Goal: Task Accomplishment & Management: Complete application form

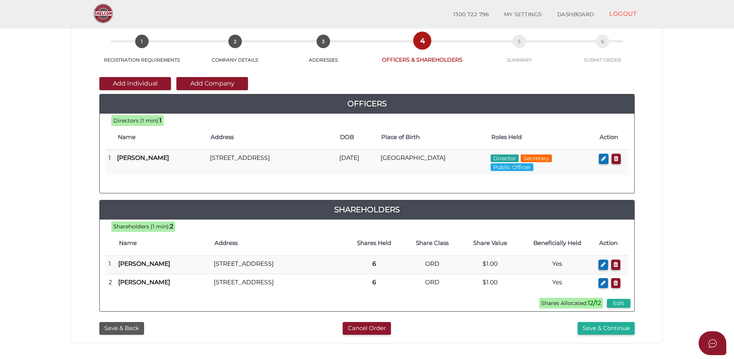
scroll to position [77, 0]
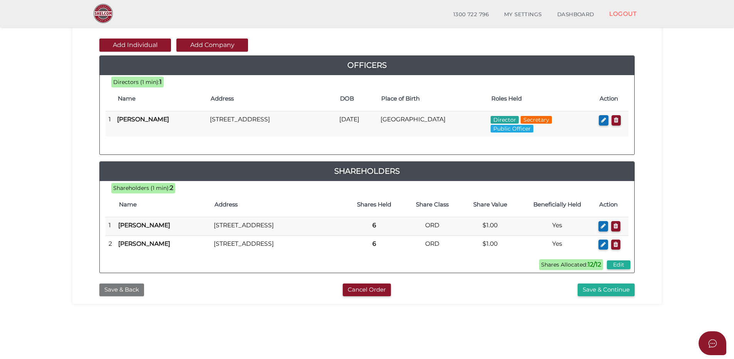
click at [120, 296] on button "Save & Back" at bounding box center [121, 290] width 45 height 13
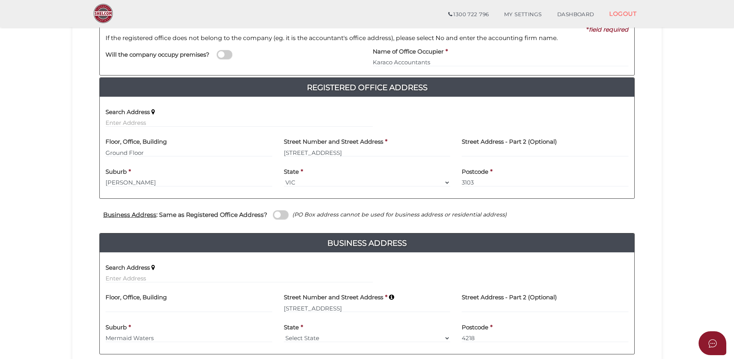
scroll to position [154, 0]
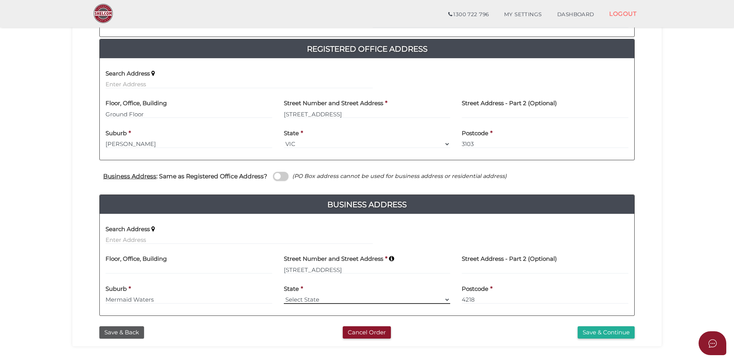
click at [443, 299] on select "Select State VIC ACT NSW NT QLD TAS WA SA" at bounding box center [367, 300] width 167 height 8
select select "QLD"
click at [284, 296] on select "Select State VIC ACT NSW NT QLD TAS WA SA" at bounding box center [367, 300] width 167 height 8
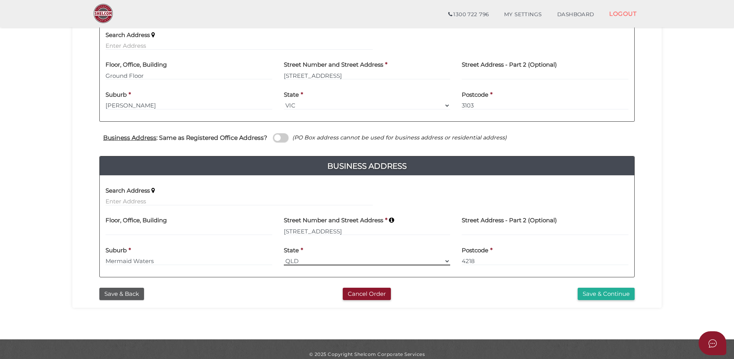
scroll to position [203, 0]
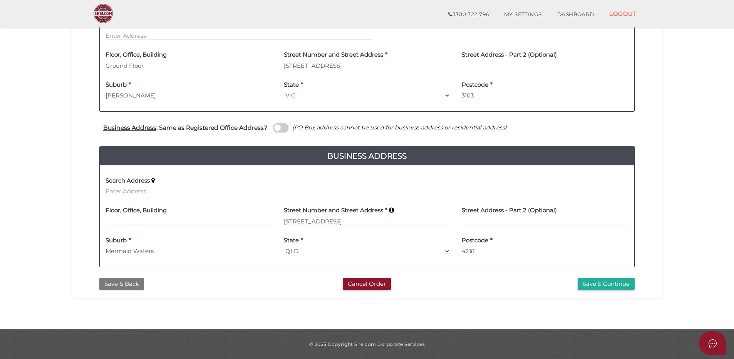
click at [123, 281] on button "Save & Back" at bounding box center [121, 284] width 45 height 13
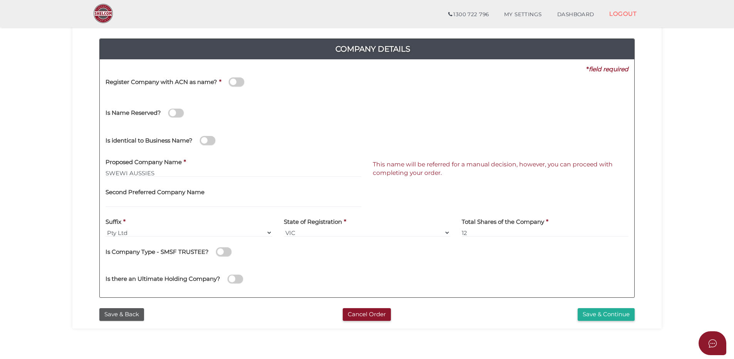
scroll to position [116, 0]
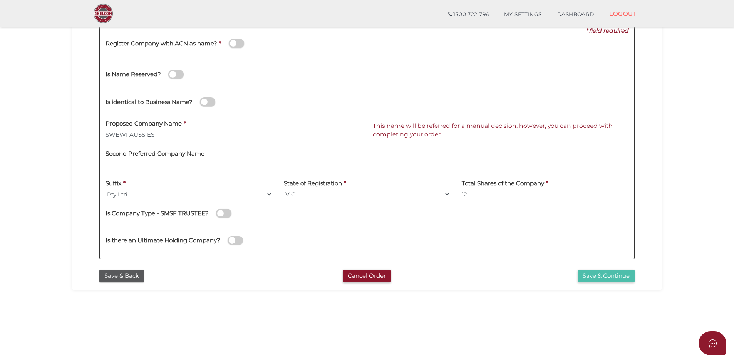
click at [601, 274] on button "Save & Continue" at bounding box center [606, 276] width 57 height 13
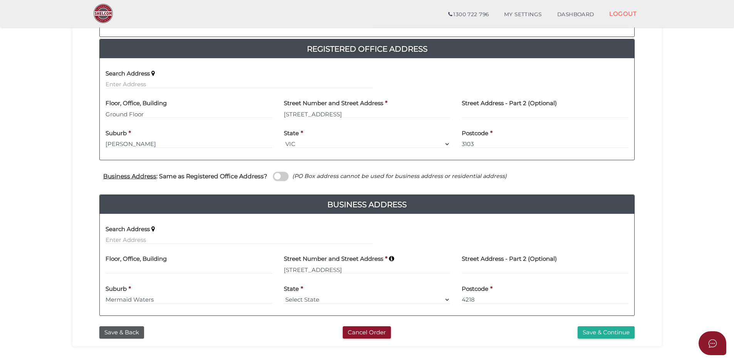
scroll to position [193, 0]
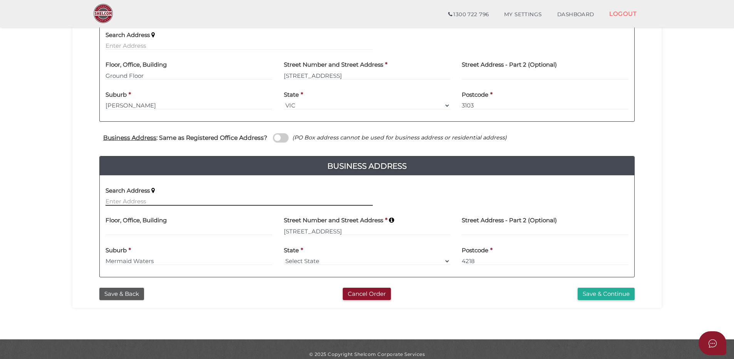
click at [166, 203] on input "text" at bounding box center [239, 201] width 267 height 8
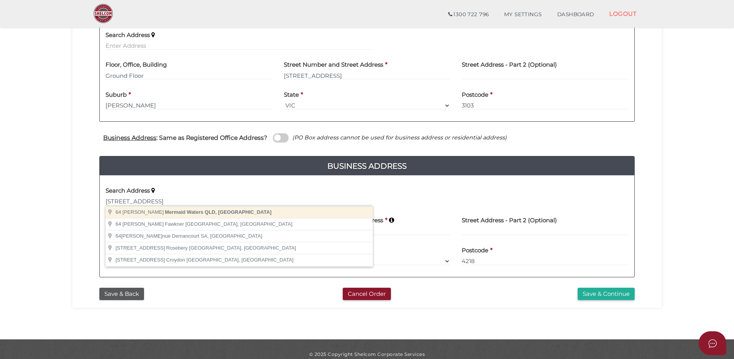
type input "64 Alec Ave, Mermaid Waters QLD, Australia"
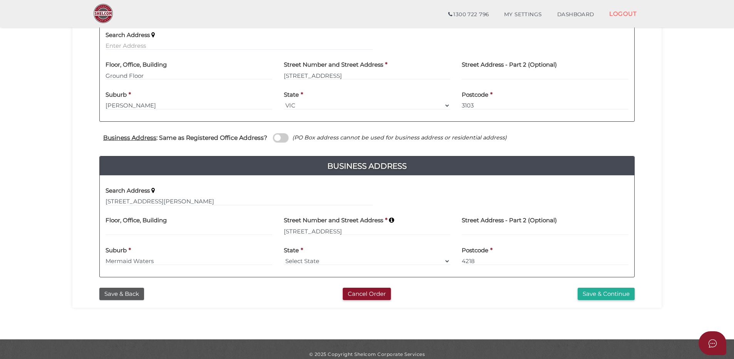
type input "64 Alec Avenue"
type input "Mermaid Waters"
select select "QLD"
type input "4218"
click at [599, 292] on button "Save & Continue" at bounding box center [606, 294] width 57 height 13
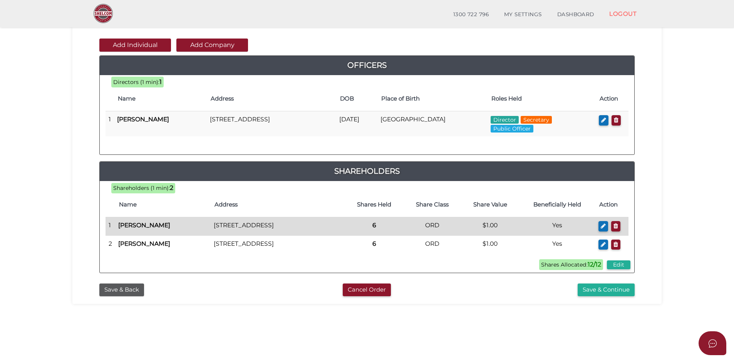
scroll to position [116, 0]
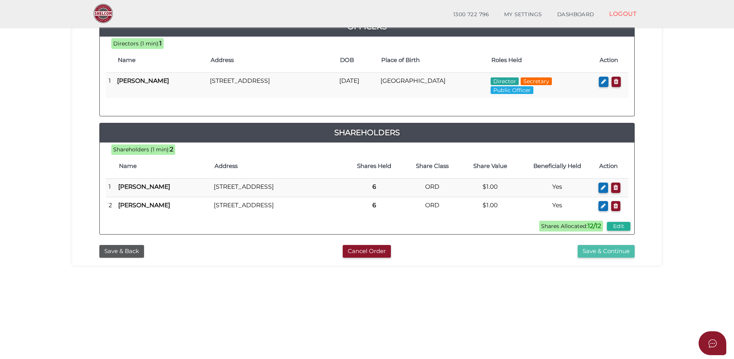
click at [603, 258] on button "Save & Continue" at bounding box center [606, 251] width 57 height 13
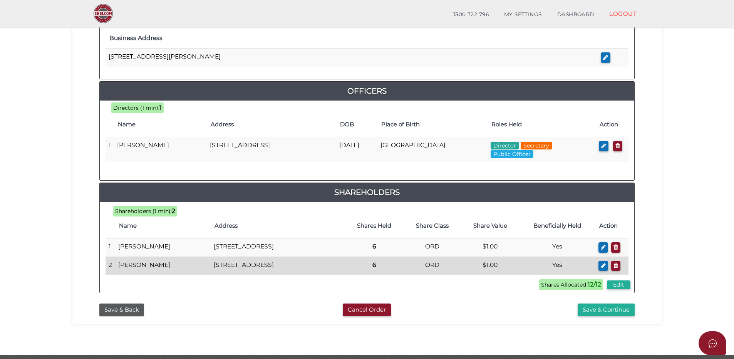
scroll to position [347, 0]
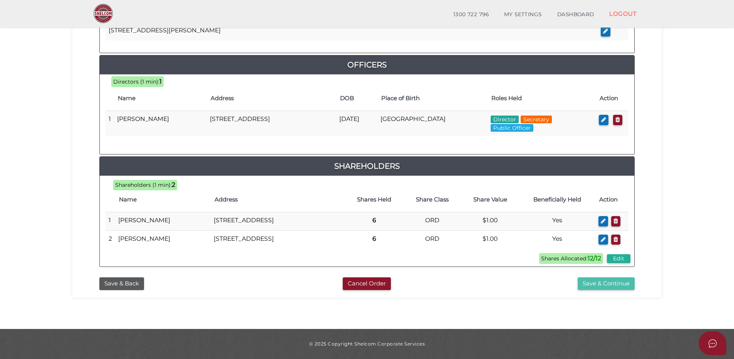
click at [600, 286] on button "Save & Continue" at bounding box center [606, 283] width 57 height 13
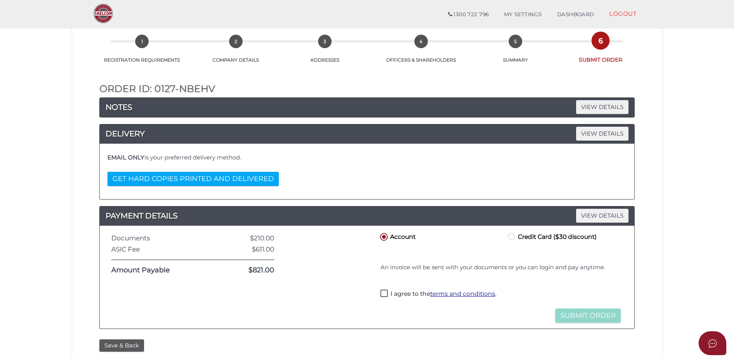
scroll to position [77, 0]
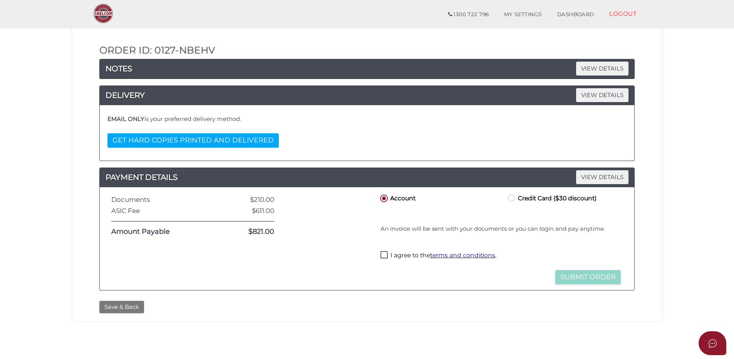
click at [124, 305] on button "Save & Back" at bounding box center [121, 307] width 45 height 13
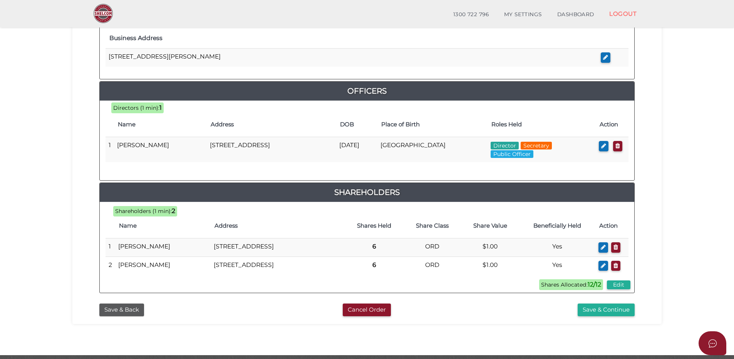
scroll to position [347, 0]
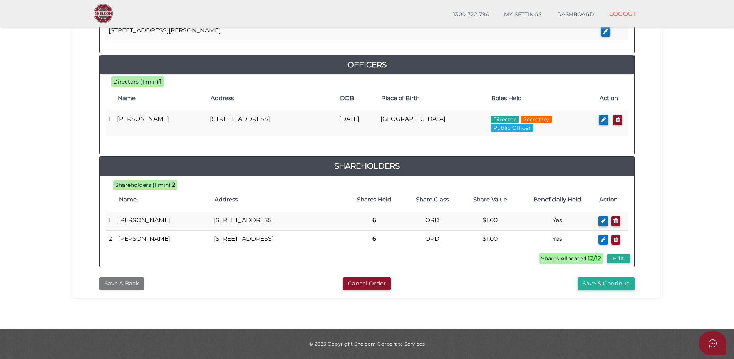
click at [123, 286] on button "Save & Back" at bounding box center [121, 283] width 45 height 13
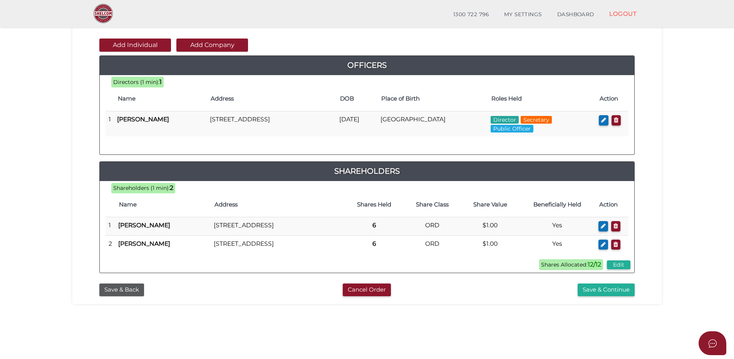
scroll to position [116, 0]
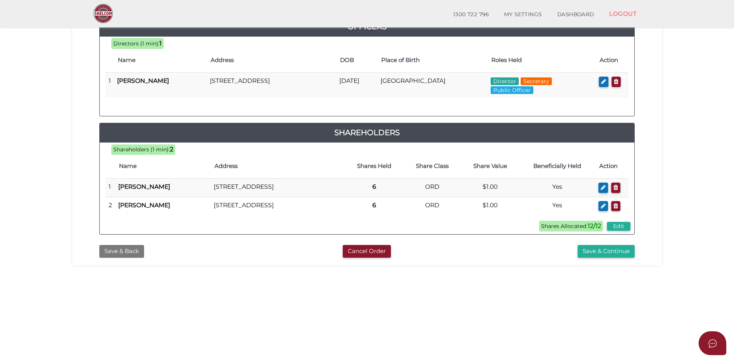
click at [113, 258] on button "Save & Back" at bounding box center [121, 251] width 45 height 13
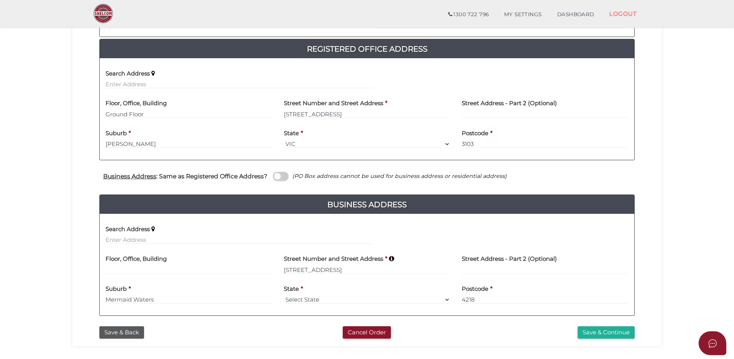
scroll to position [193, 0]
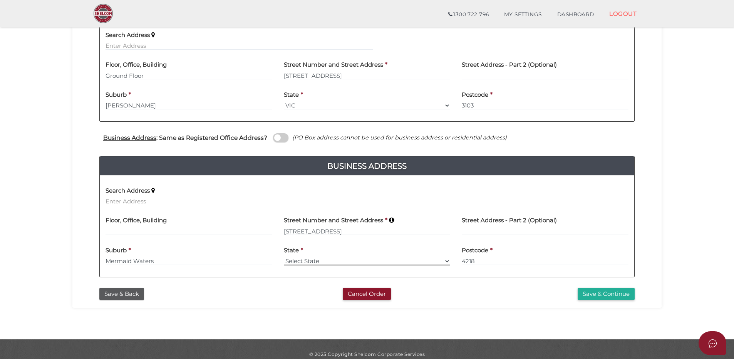
click at [447, 259] on select "Select State VIC ACT NSW NT QLD TAS WA SA" at bounding box center [367, 261] width 167 height 8
select select "QLD"
click at [284, 257] on select "Select State VIC ACT NSW NT QLD TAS WA SA" at bounding box center [367, 261] width 167 height 8
click at [604, 293] on button "Save & Continue" at bounding box center [606, 294] width 57 height 13
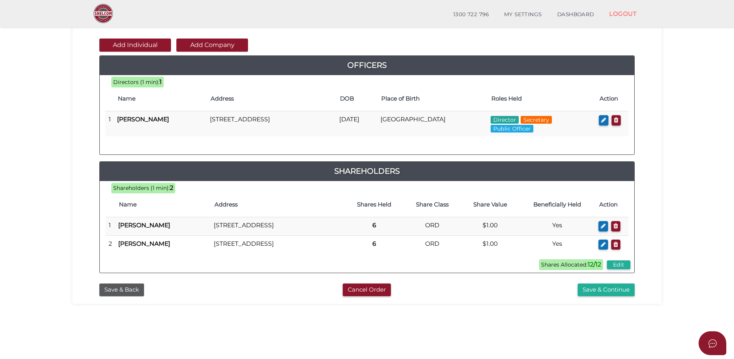
scroll to position [116, 0]
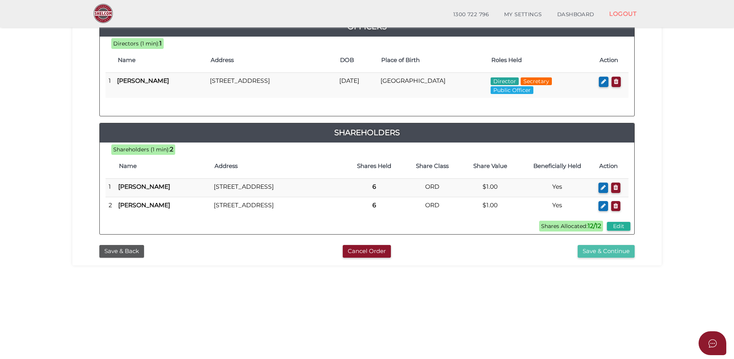
click at [606, 258] on button "Save & Continue" at bounding box center [606, 251] width 57 height 13
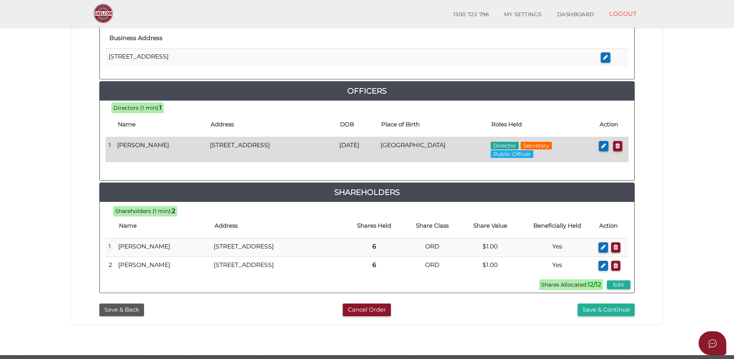
scroll to position [347, 0]
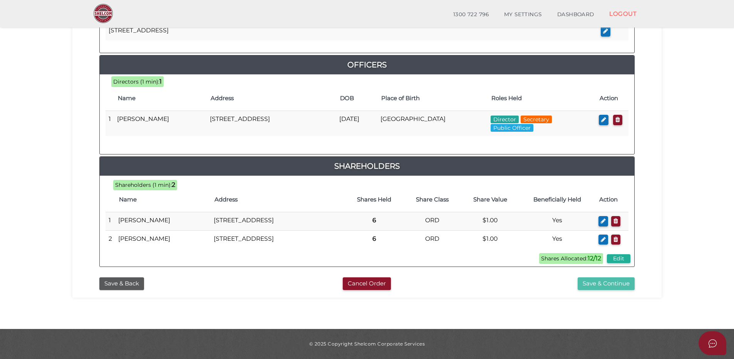
click at [597, 285] on button "Save & Continue" at bounding box center [606, 283] width 57 height 13
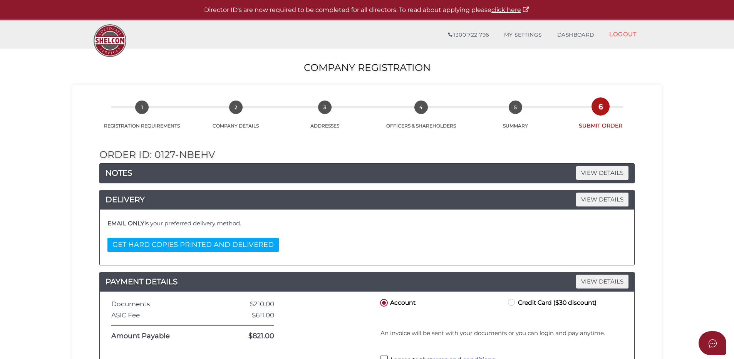
scroll to position [39, 0]
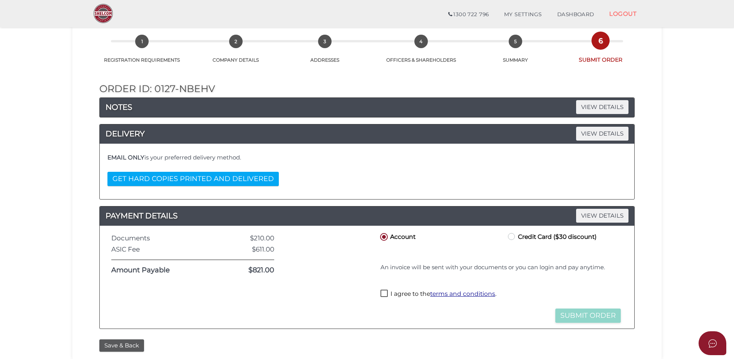
click at [511, 234] on label "Credit Card ($30 discount)" at bounding box center [552, 237] width 90 height 10
radio input "true"
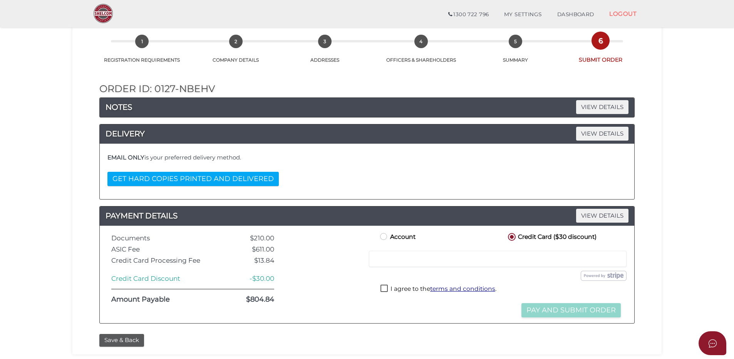
click at [384, 287] on label "I agree to the terms and conditions ." at bounding box center [439, 290] width 116 height 10
checkbox input "true"
click at [563, 310] on button "Pay and Submit Order" at bounding box center [571, 310] width 99 height 14
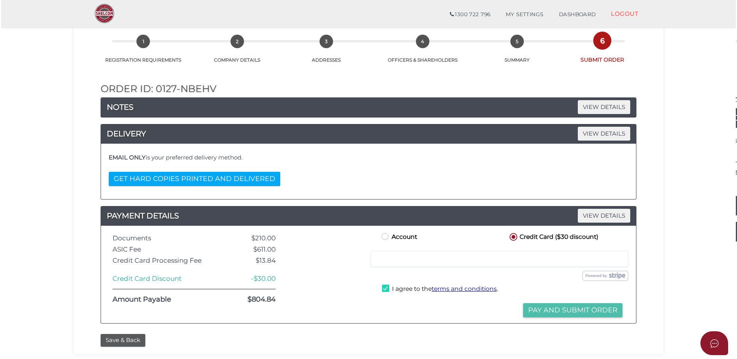
scroll to position [0, 0]
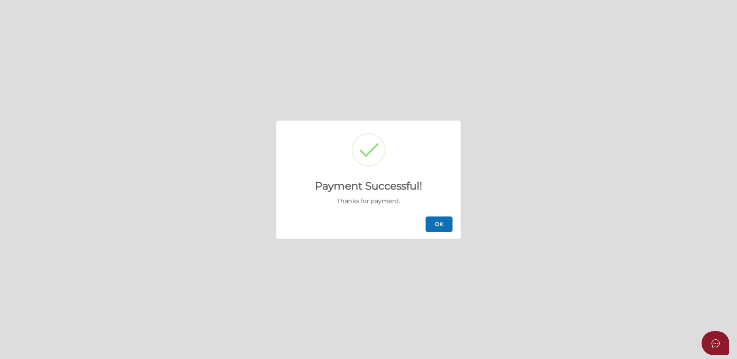
click at [442, 224] on button "OK" at bounding box center [438, 224] width 27 height 15
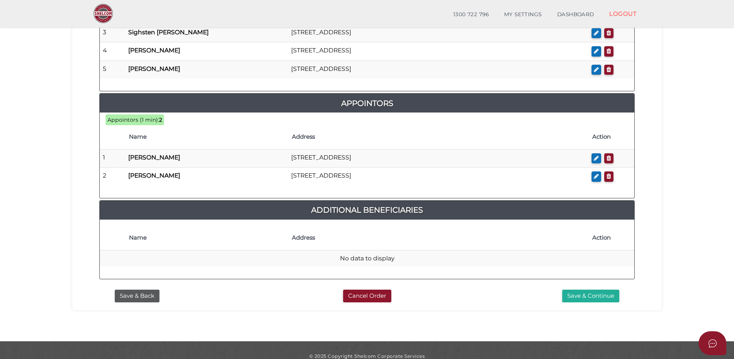
scroll to position [475, 0]
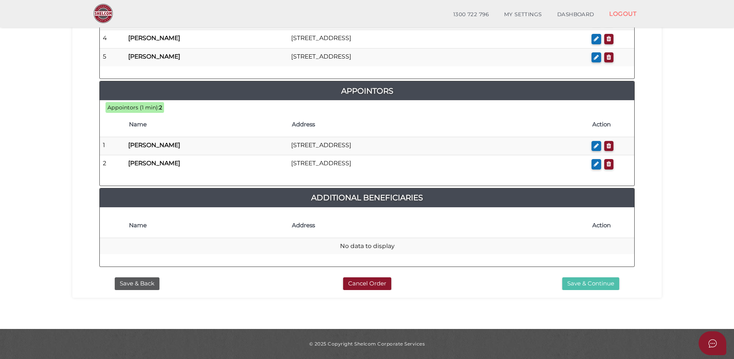
click at [591, 283] on button "Save & Continue" at bounding box center [591, 283] width 57 height 13
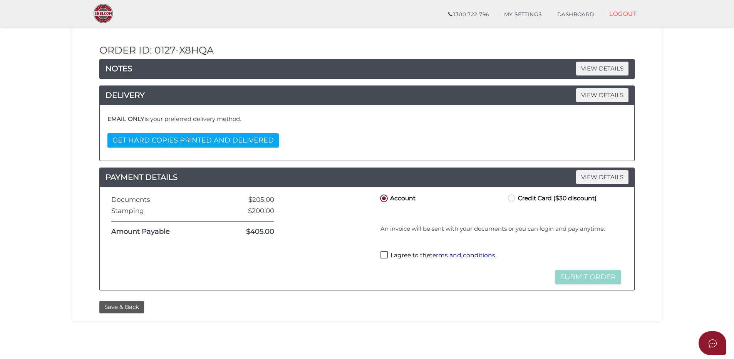
scroll to position [116, 0]
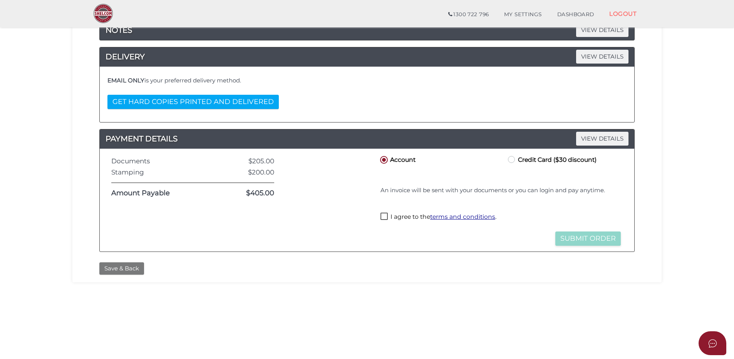
click at [123, 271] on button "Save & Back" at bounding box center [121, 268] width 45 height 13
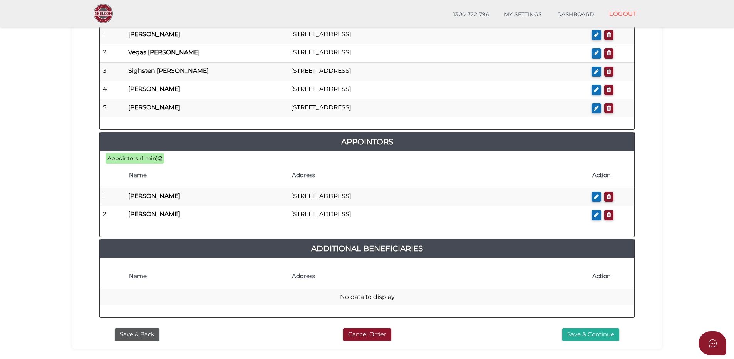
scroll to position [475, 0]
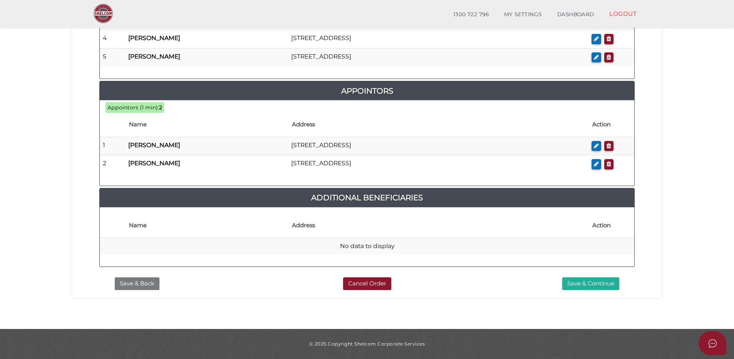
click at [140, 281] on button "Save & Back" at bounding box center [137, 283] width 45 height 13
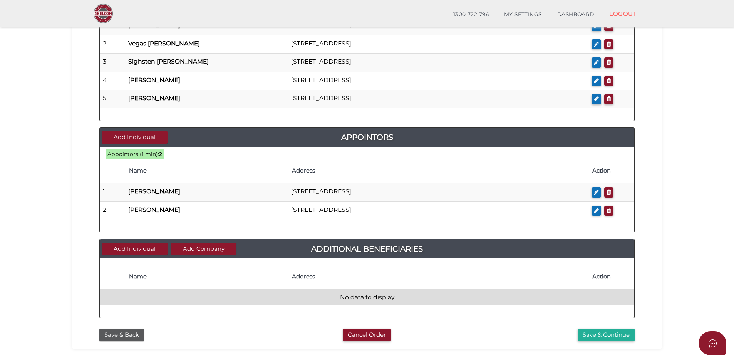
scroll to position [398, 0]
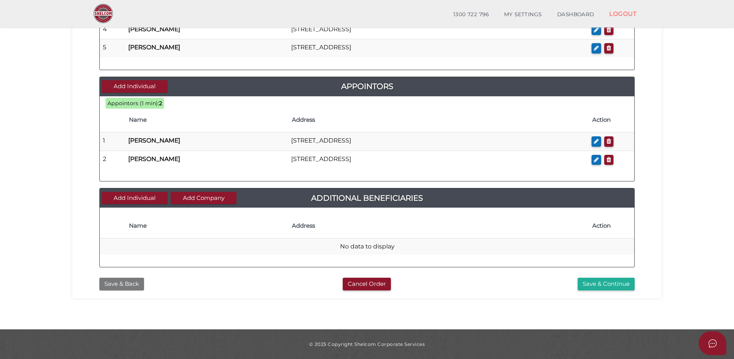
click at [119, 284] on button "Save & Back" at bounding box center [121, 284] width 45 height 13
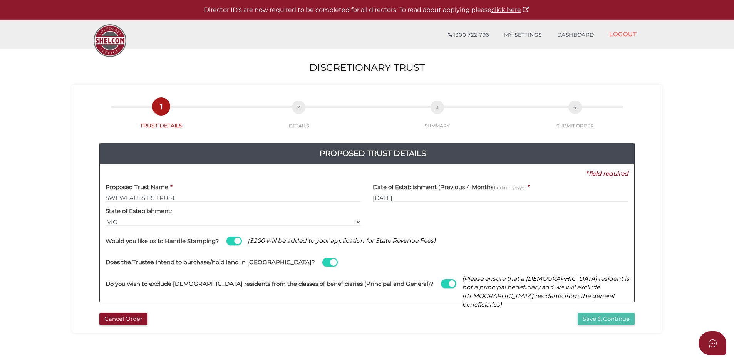
click at [604, 315] on button "Save & Continue" at bounding box center [606, 319] width 57 height 13
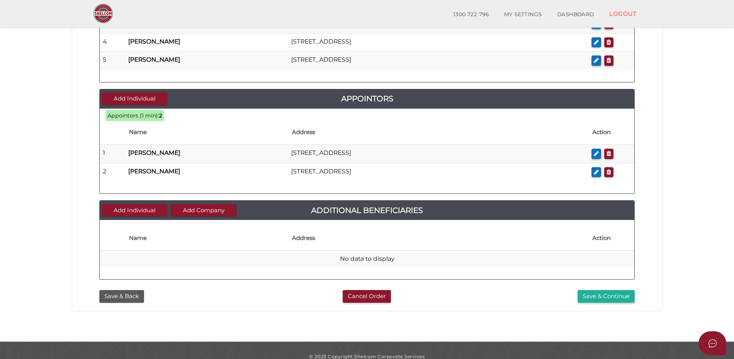
scroll to position [398, 0]
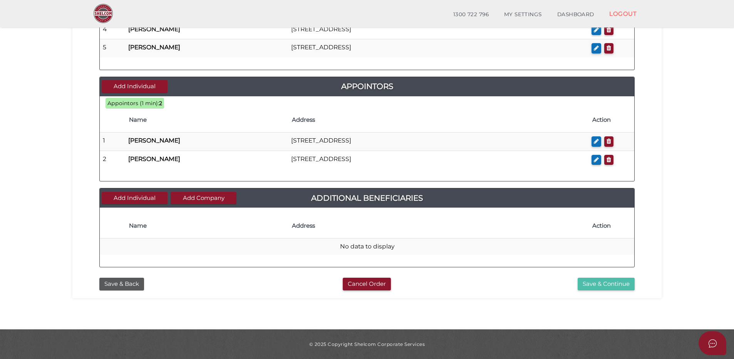
click at [616, 283] on button "Save & Continue" at bounding box center [606, 284] width 57 height 13
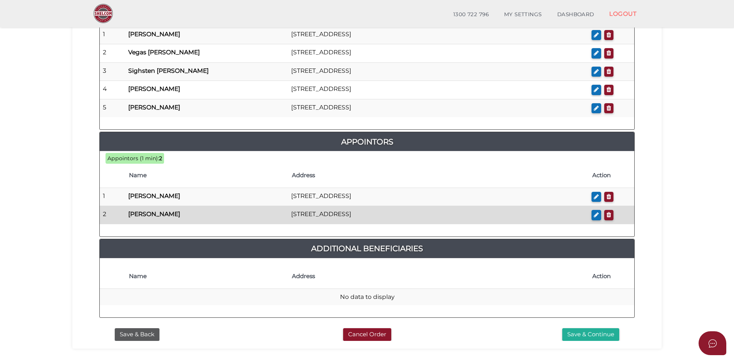
scroll to position [462, 0]
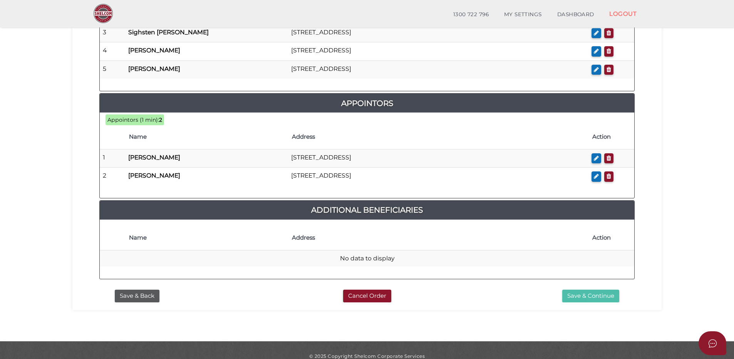
click at [591, 295] on button "Save & Continue" at bounding box center [591, 296] width 57 height 13
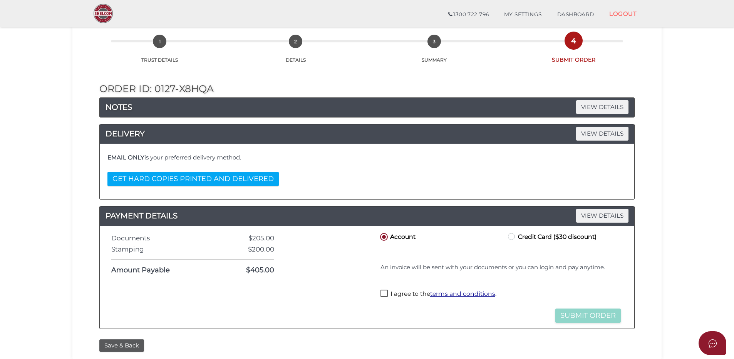
scroll to position [77, 0]
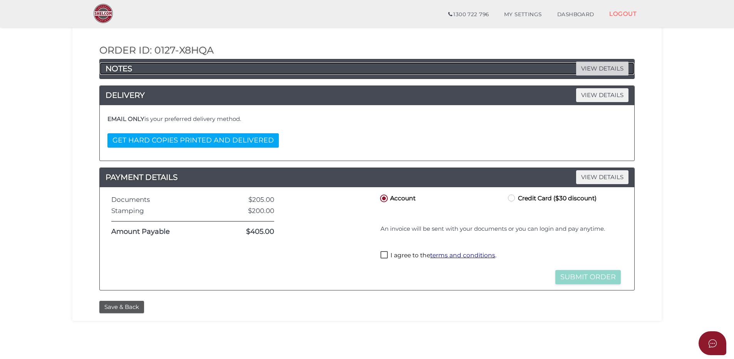
click at [597, 65] on span "VIEW DETAILS" at bounding box center [602, 68] width 52 height 13
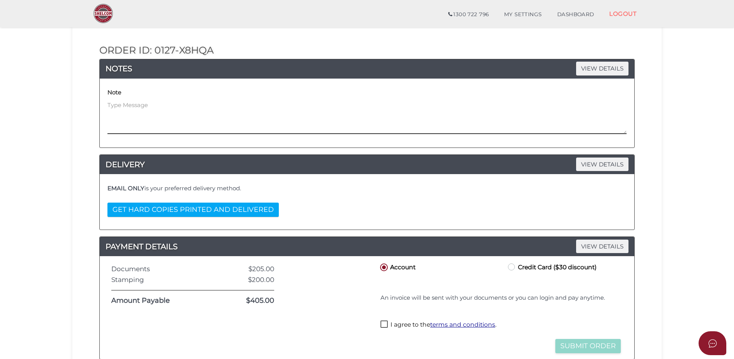
click at [198, 118] on textarea at bounding box center [367, 117] width 519 height 33
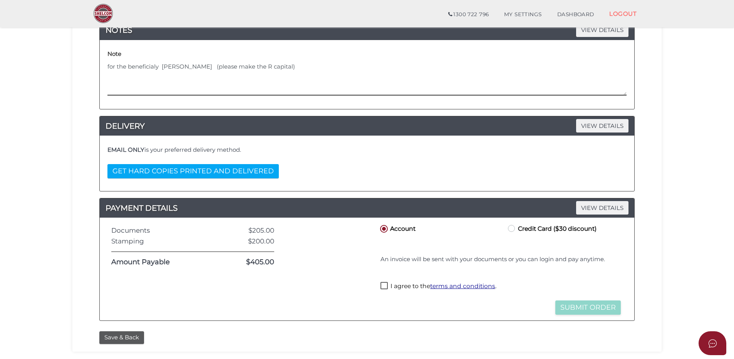
type textarea "for the beneficialy [PERSON_NAME] (please make the R capital)"
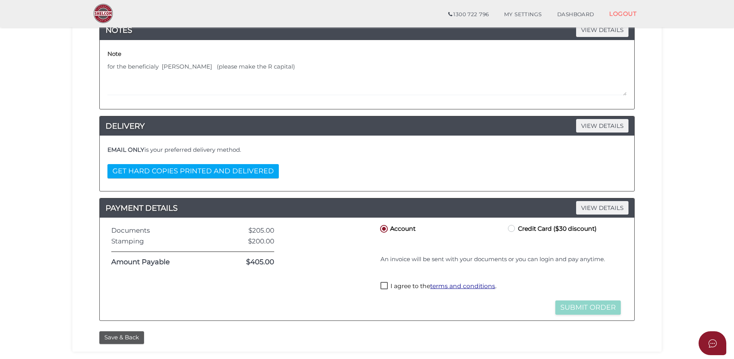
click at [513, 227] on label "Credit Card ($30 discount)" at bounding box center [552, 228] width 90 height 10
radio input "true"
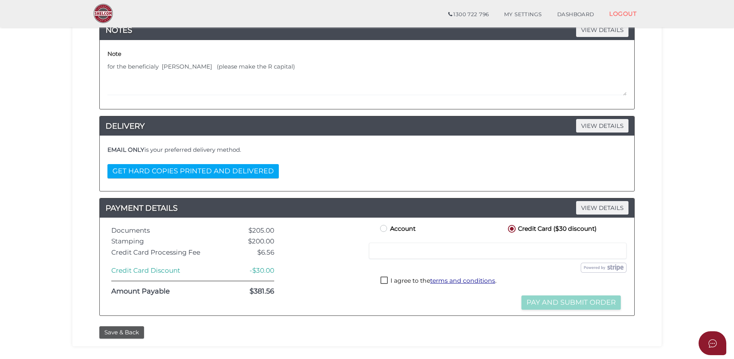
click at [382, 281] on label "I agree to the terms and conditions ." at bounding box center [439, 282] width 116 height 10
checkbox input "true"
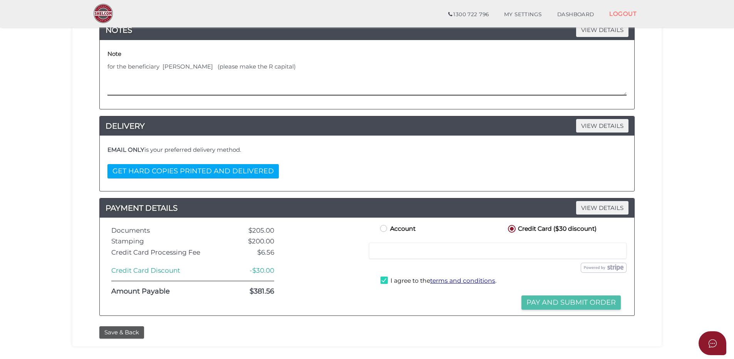
type textarea "for the beneficiary [PERSON_NAME] (please make the R capital)"
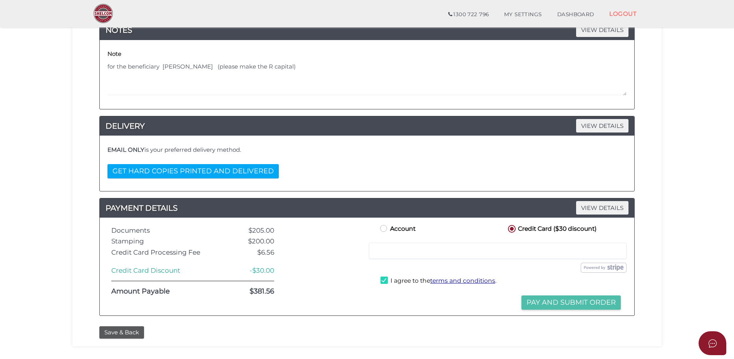
click at [545, 301] on button "Pay and Submit Order" at bounding box center [571, 303] width 99 height 14
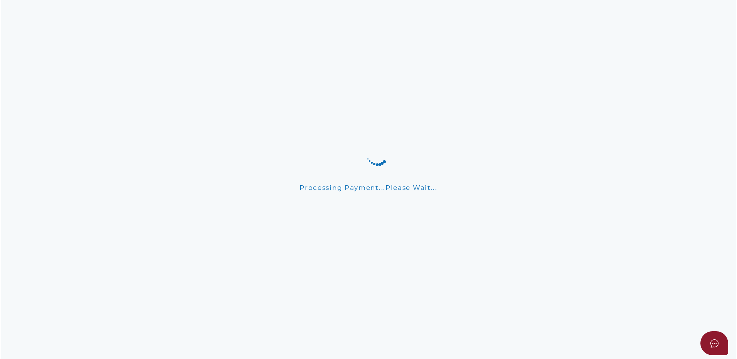
scroll to position [0, 0]
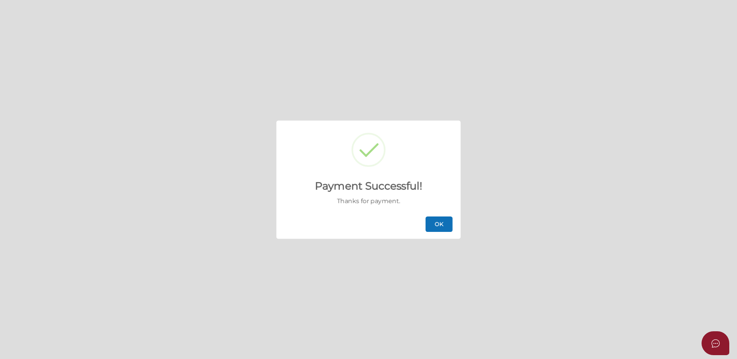
click at [440, 225] on button "OK" at bounding box center [438, 224] width 27 height 15
